Goal: Task Accomplishment & Management: Manage account settings

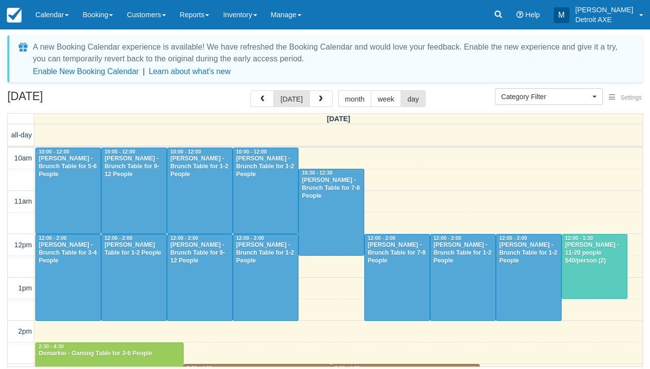
select select
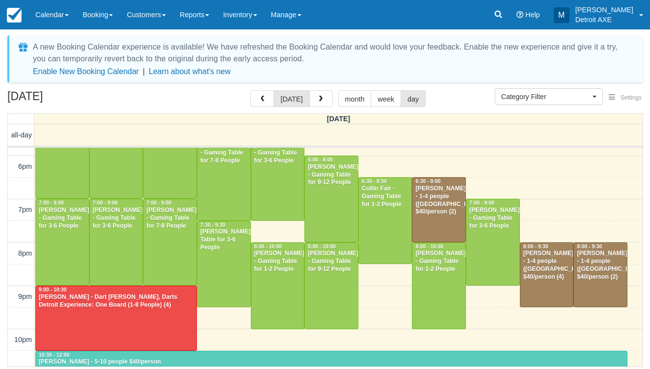
scroll to position [366, 0]
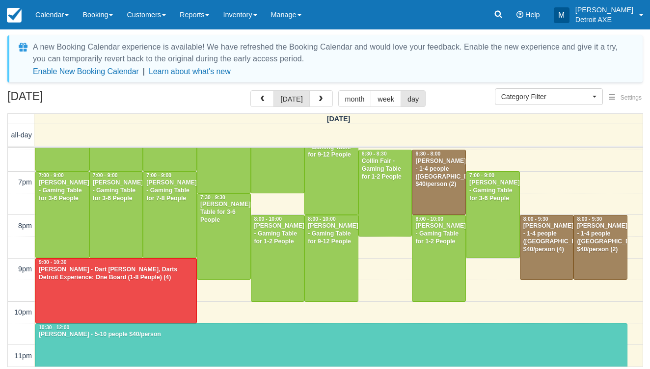
click at [210, 334] on div "[PERSON_NAME] - 5-10 people $40/person" at bounding box center [331, 335] width 586 height 8
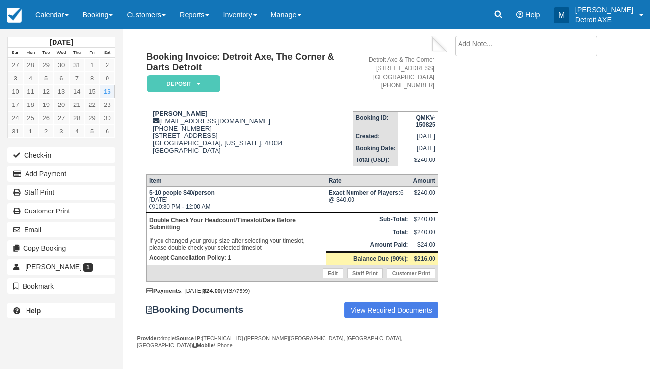
scroll to position [53, 0]
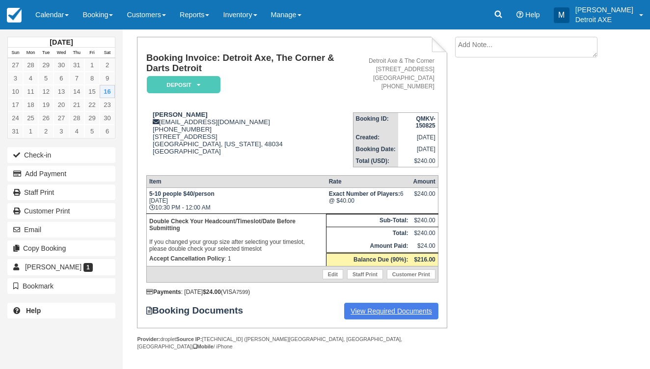
click at [361, 320] on link "View Required Documents" at bounding box center [391, 311] width 94 height 17
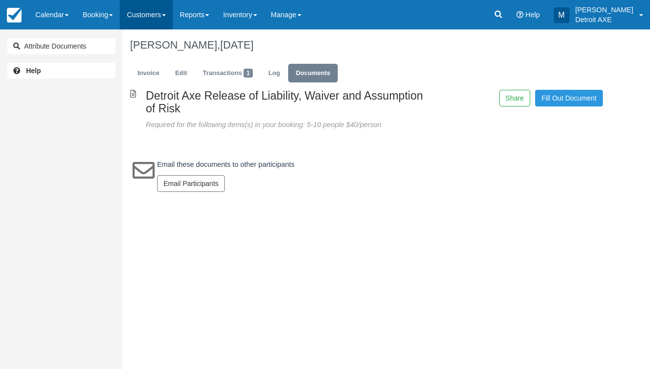
click at [151, 16] on link "Customers" at bounding box center [146, 14] width 53 height 29
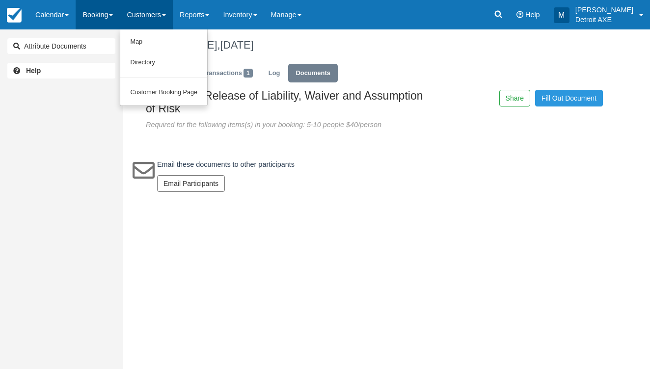
click at [106, 17] on link "Booking" at bounding box center [98, 14] width 44 height 29
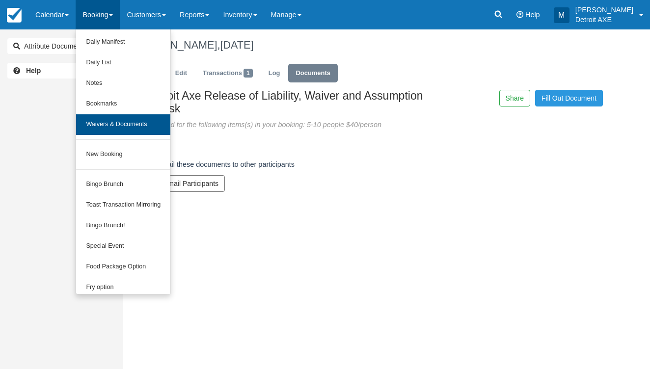
click at [134, 126] on link "Waivers & Documents" at bounding box center [123, 124] width 94 height 21
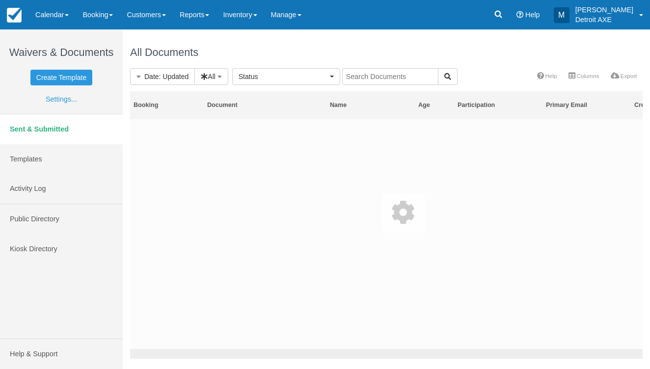
select select
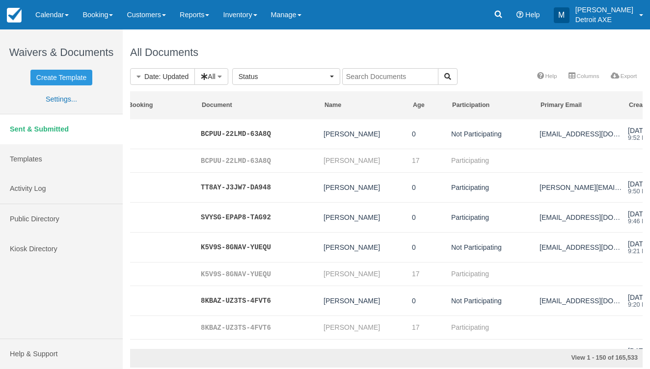
scroll to position [0, 5]
